Goal: Book appointment/travel/reservation

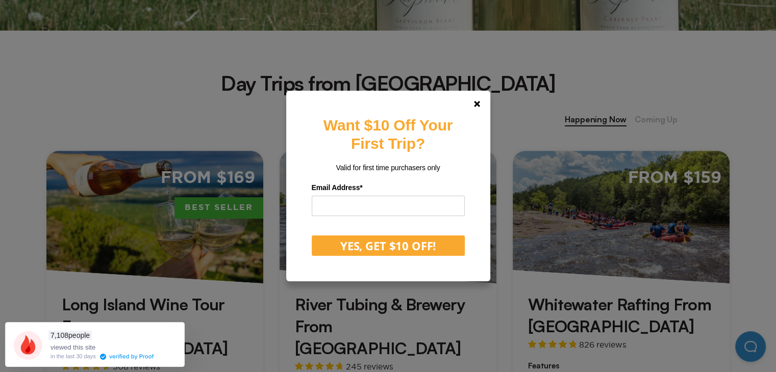
scroll to position [357, 0]
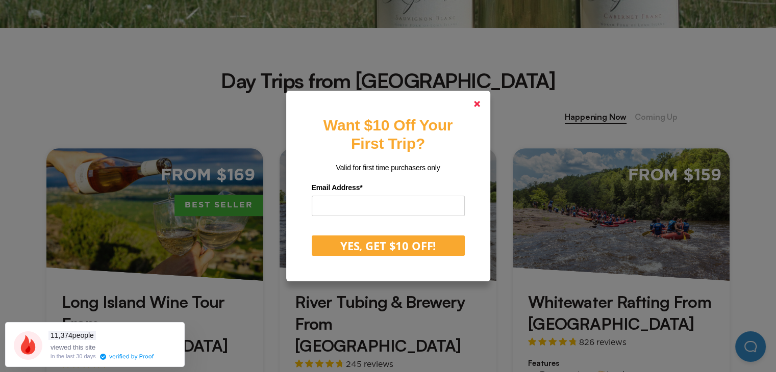
click at [480, 103] on polygon at bounding box center [477, 104] width 6 height 6
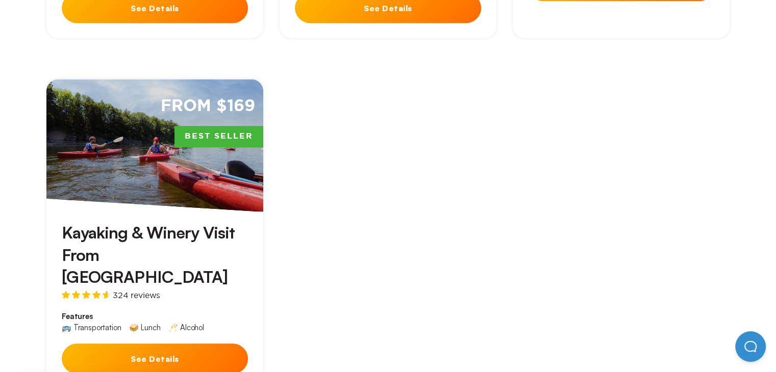
scroll to position [799, 0]
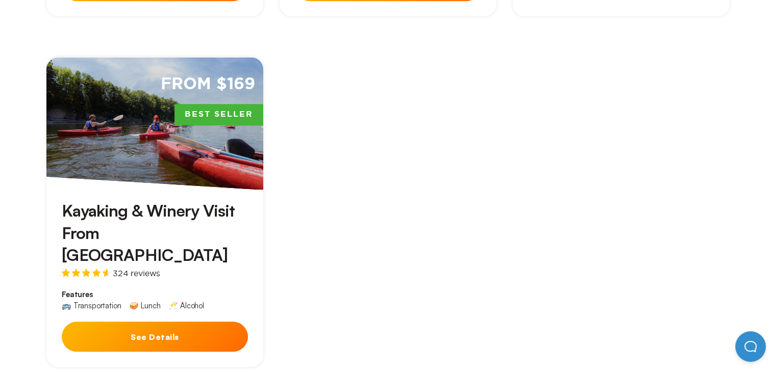
click at [207, 322] on button "See Details" at bounding box center [155, 337] width 186 height 30
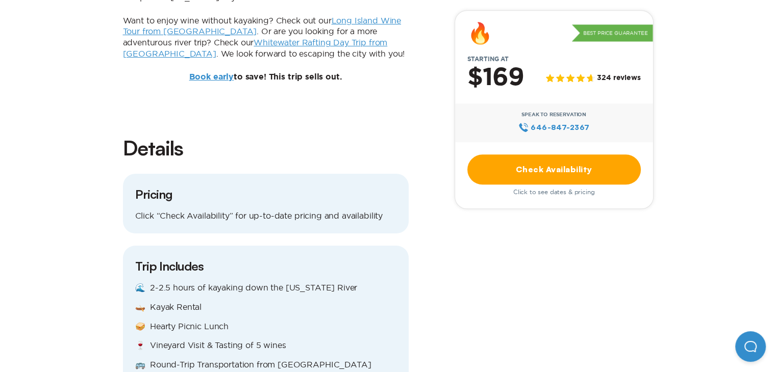
scroll to position [986, 0]
click at [553, 173] on link "Check Availability" at bounding box center [553, 170] width 173 height 30
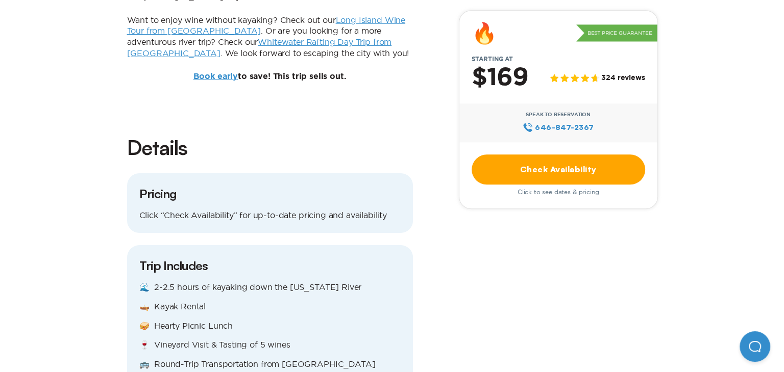
scroll to position [0, 0]
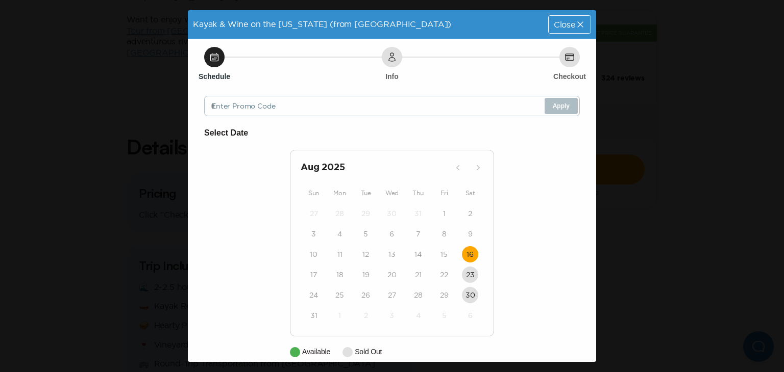
click at [466, 254] on time "16" at bounding box center [469, 254] width 7 height 10
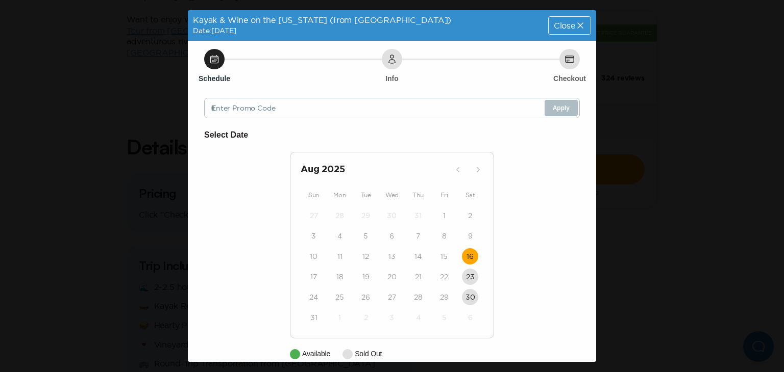
scroll to position [44, 0]
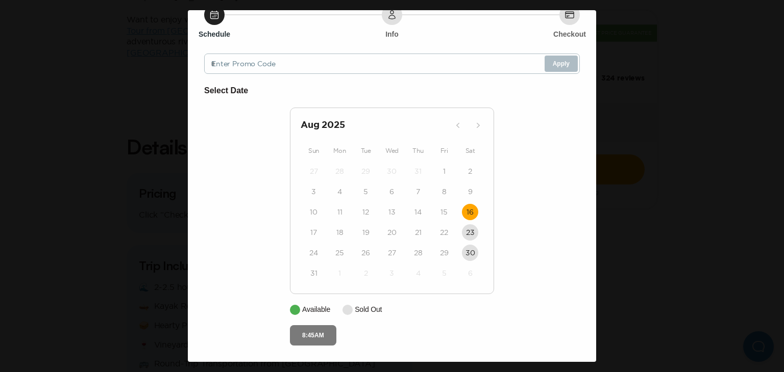
click at [297, 341] on button "8:45AM" at bounding box center [313, 336] width 46 height 20
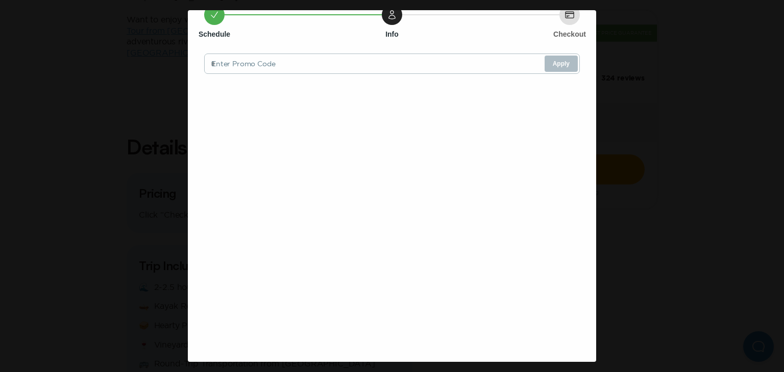
scroll to position [0, 0]
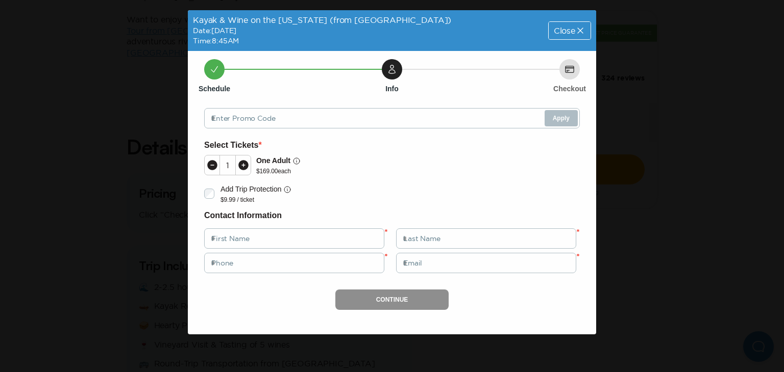
click at [573, 30] on span "Close" at bounding box center [564, 31] width 21 height 8
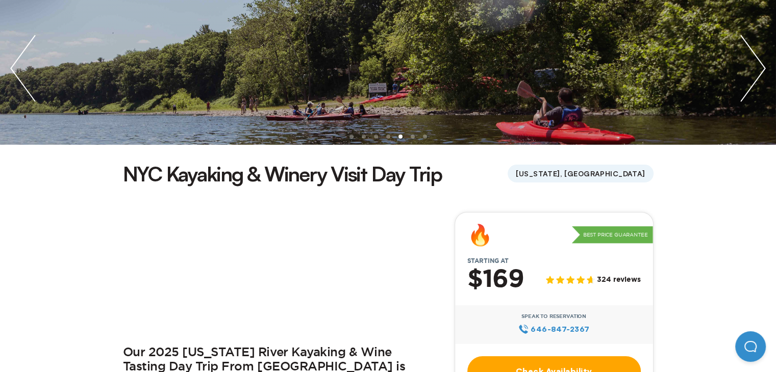
scroll to position [191, 0]
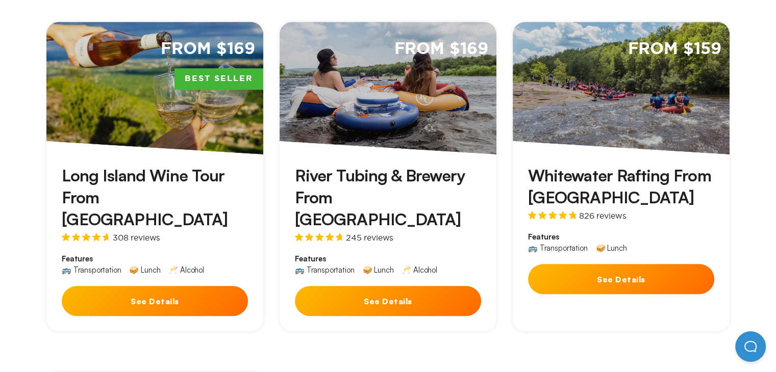
scroll to position [476, 0]
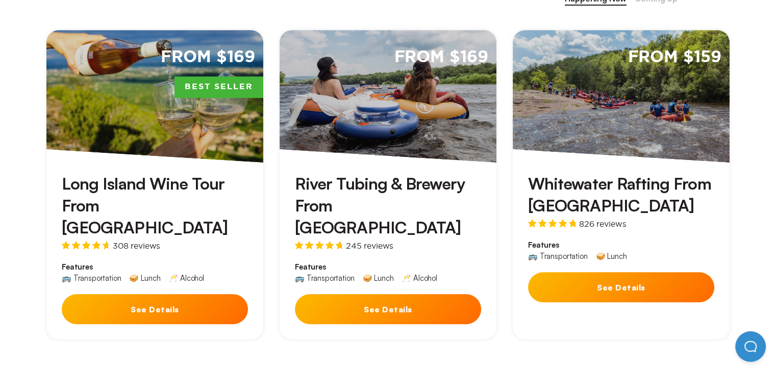
click at [593, 296] on button "See Details" at bounding box center [621, 287] width 186 height 30
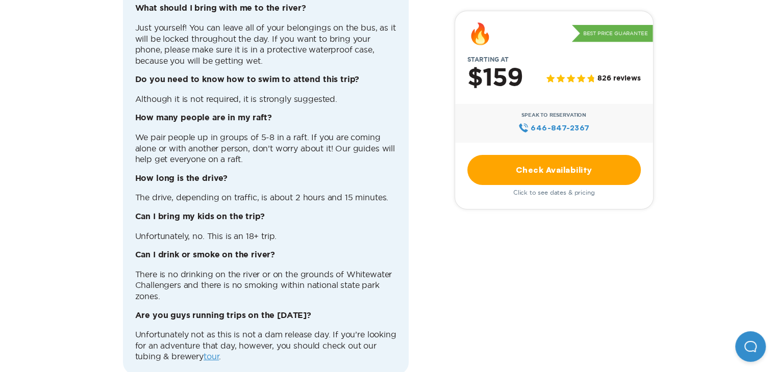
scroll to position [3452, 0]
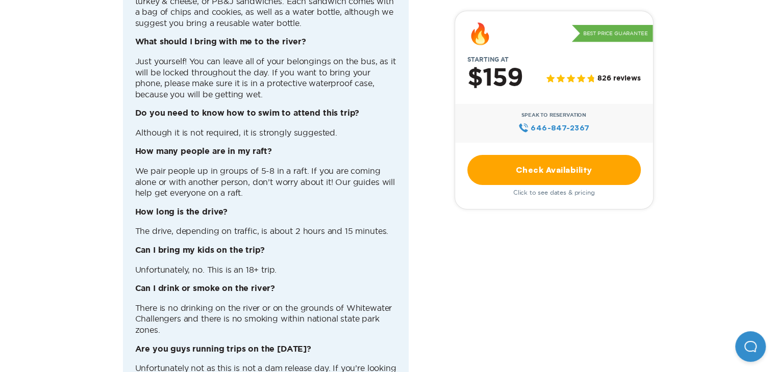
click at [555, 178] on link "Check Availability" at bounding box center [553, 170] width 173 height 30
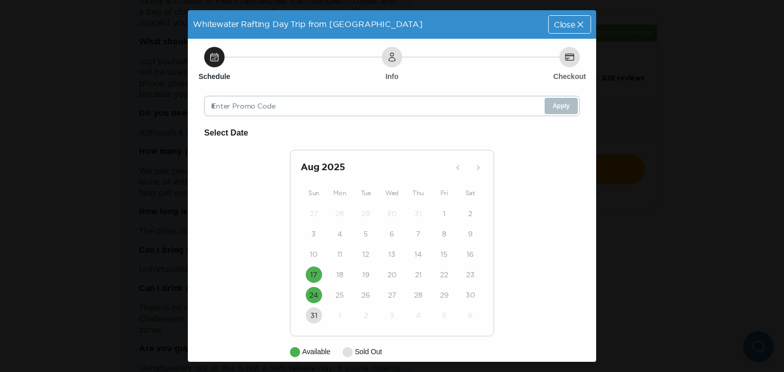
click at [559, 20] on span "Close" at bounding box center [564, 24] width 21 height 8
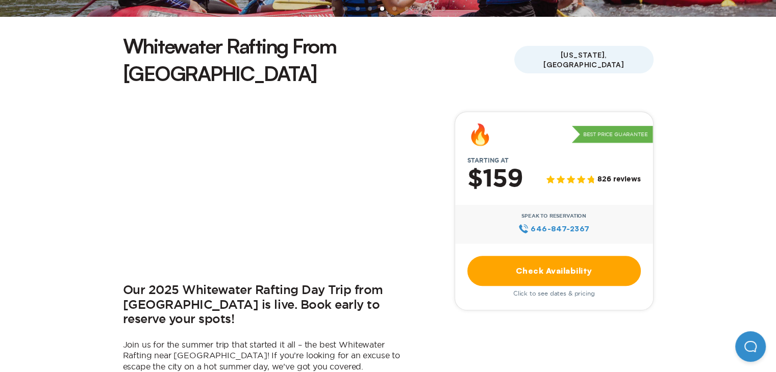
scroll to position [357, 0]
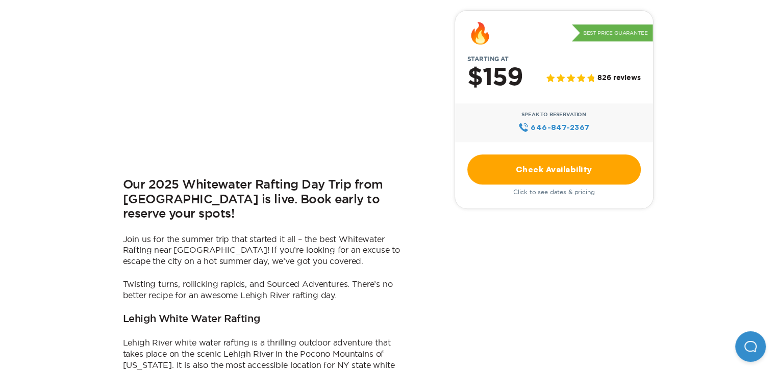
click at [553, 176] on link "Check Availability" at bounding box center [553, 170] width 173 height 30
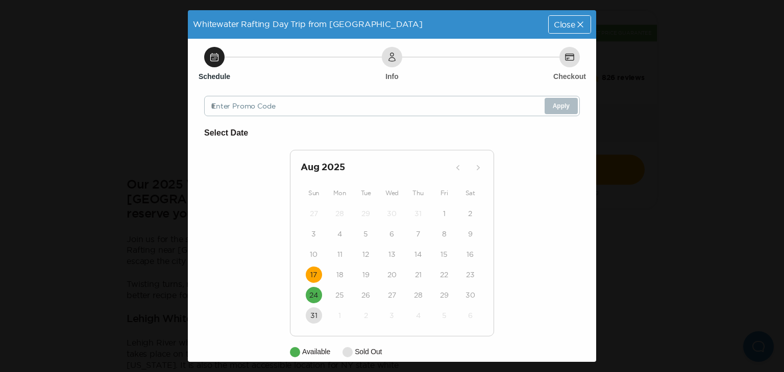
click at [310, 276] on time "17" at bounding box center [313, 275] width 7 height 10
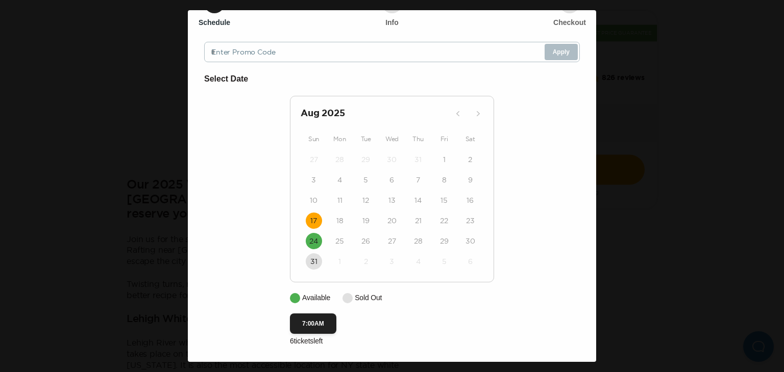
scroll to position [57, 0]
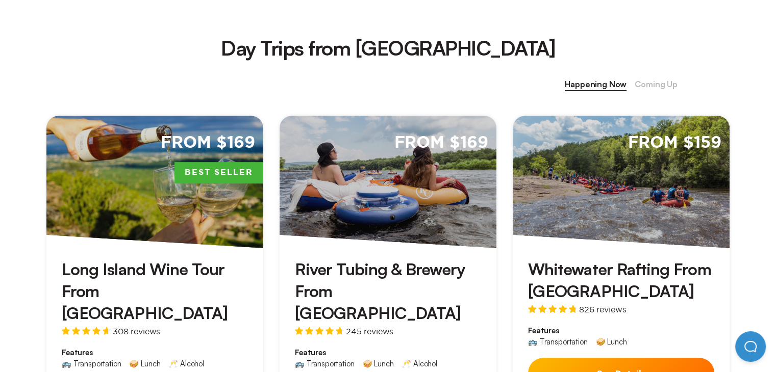
scroll to position [425, 0]
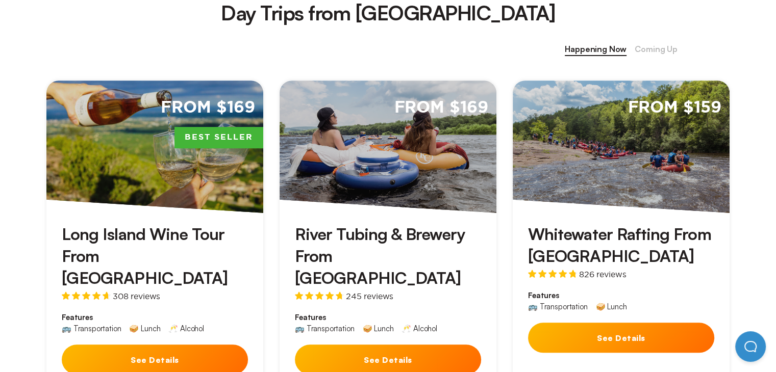
click at [439, 345] on button "See Details" at bounding box center [388, 360] width 186 height 30
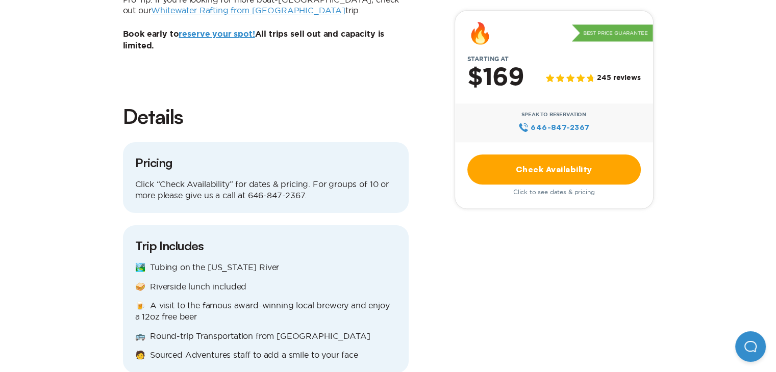
scroll to position [1122, 0]
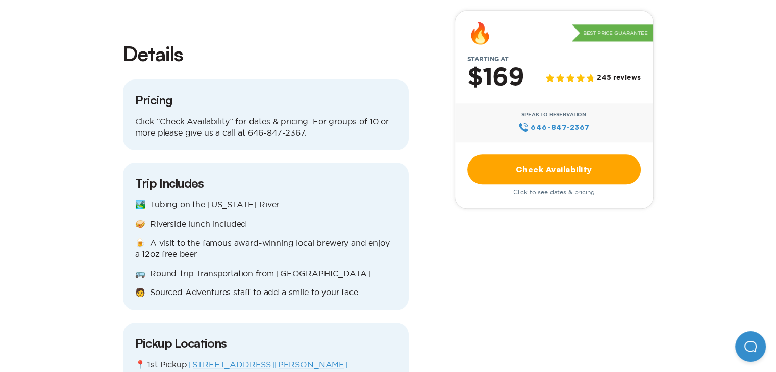
click at [493, 174] on link "Check Availability" at bounding box center [553, 170] width 173 height 30
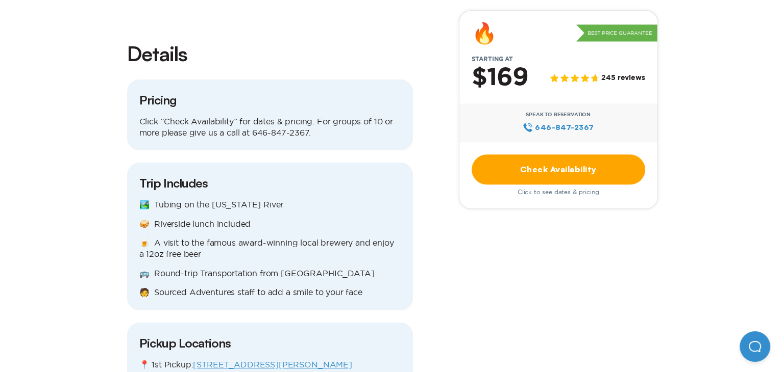
scroll to position [0, 0]
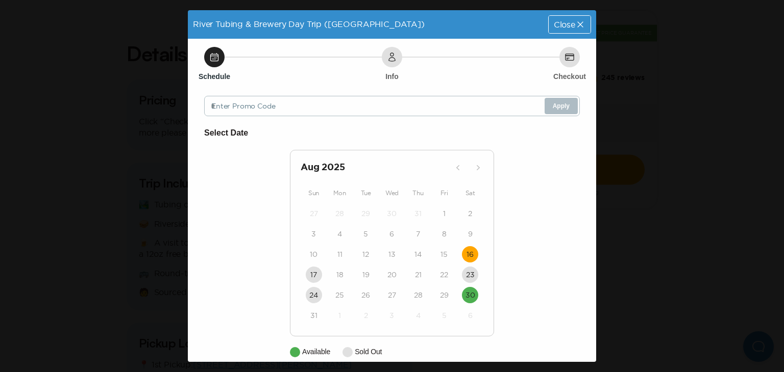
click at [466, 257] on time "16" at bounding box center [469, 254] width 7 height 10
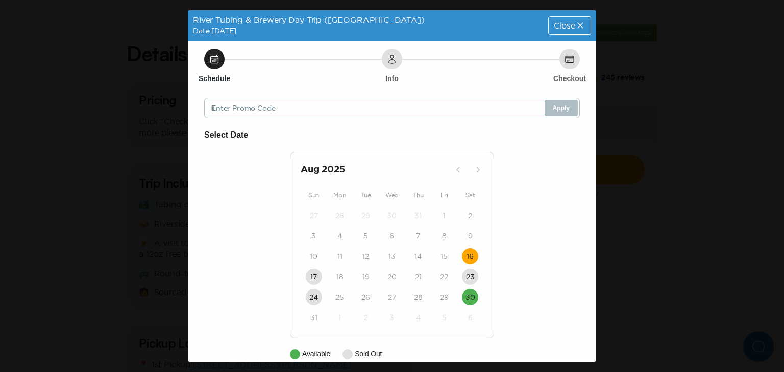
click at [566, 23] on span "Close" at bounding box center [564, 25] width 21 height 8
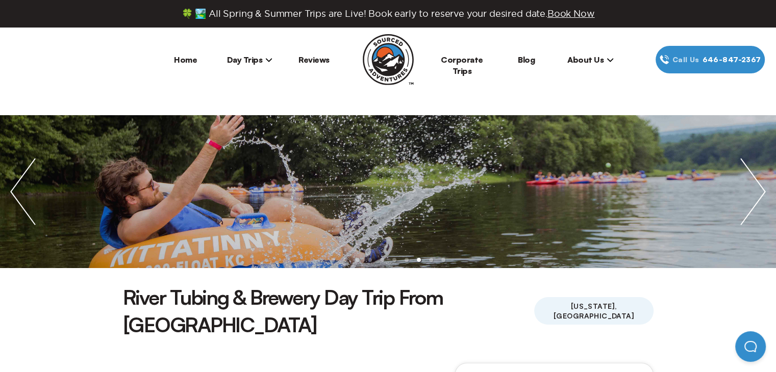
click at [263, 61] on span "Day Trips" at bounding box center [250, 60] width 46 height 10
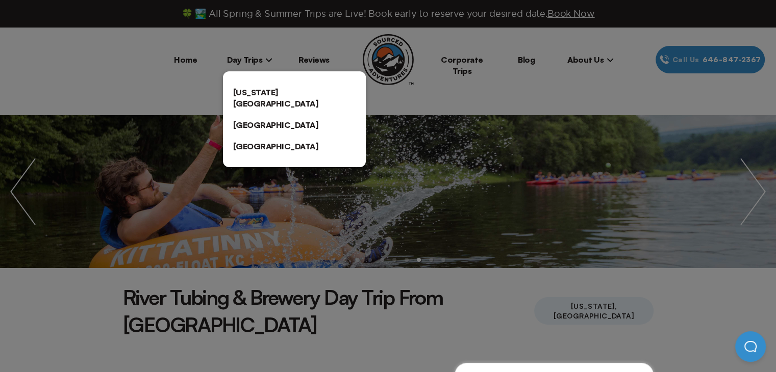
click at [193, 60] on div at bounding box center [388, 186] width 776 height 372
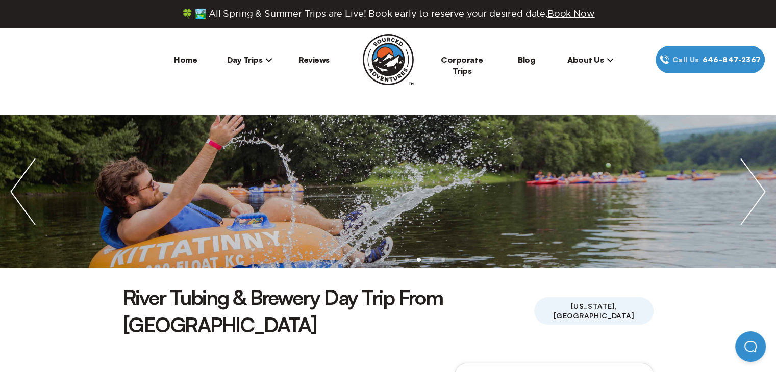
click at [243, 64] on span "Day Trips" at bounding box center [250, 60] width 46 height 10
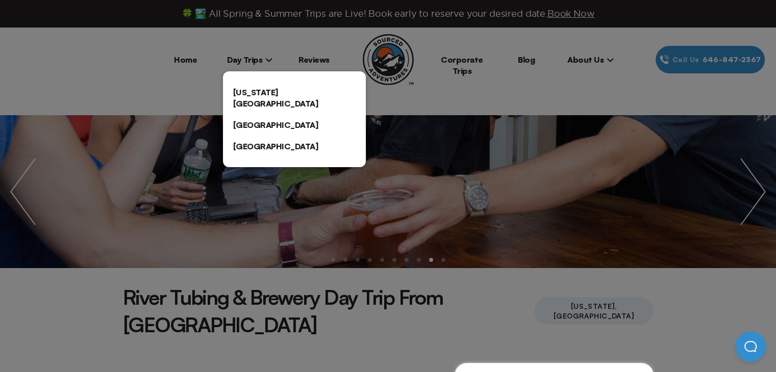
click at [482, 86] on div at bounding box center [388, 186] width 776 height 372
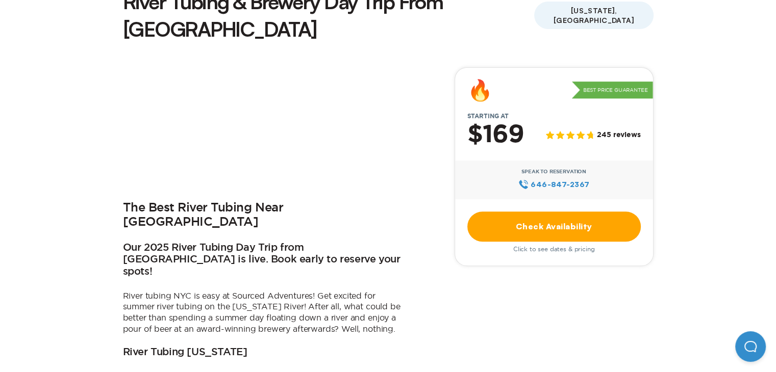
scroll to position [306, 0]
